Goal: Task Accomplishment & Management: Use online tool/utility

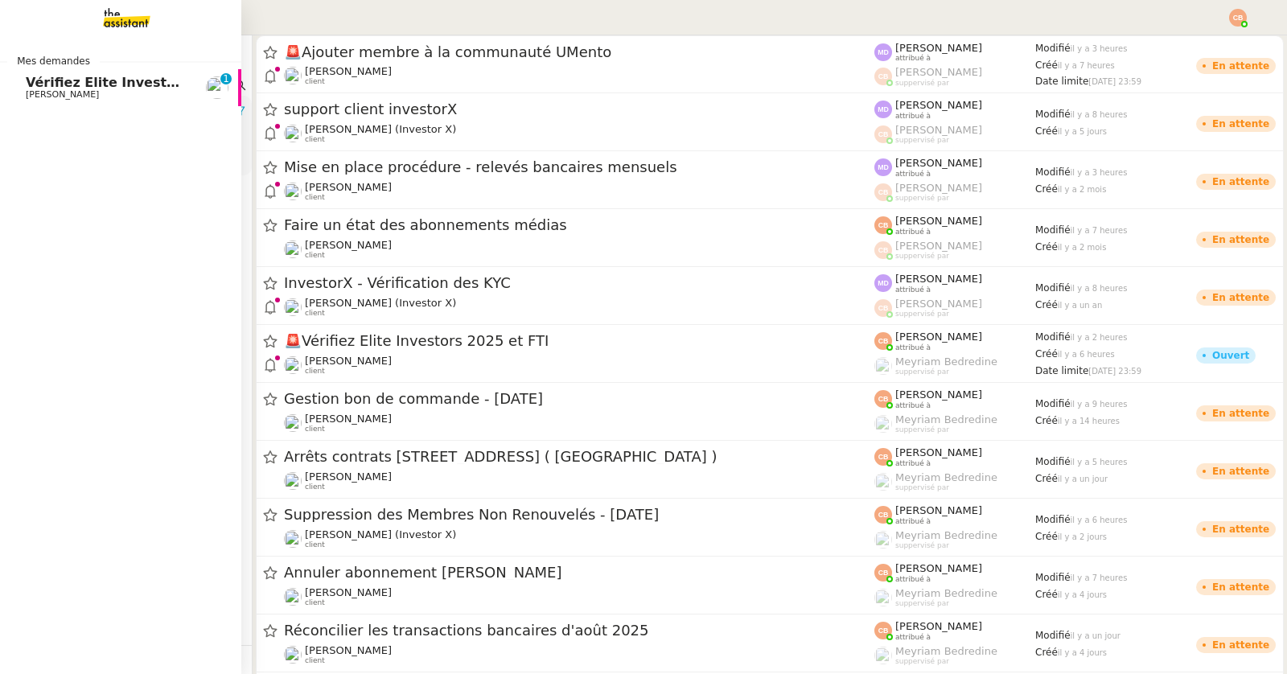
click at [42, 82] on span "Vérifiez Elite Investors 2025 et FTI" at bounding box center [151, 82] width 250 height 15
